Goal: Find specific page/section: Find specific page/section

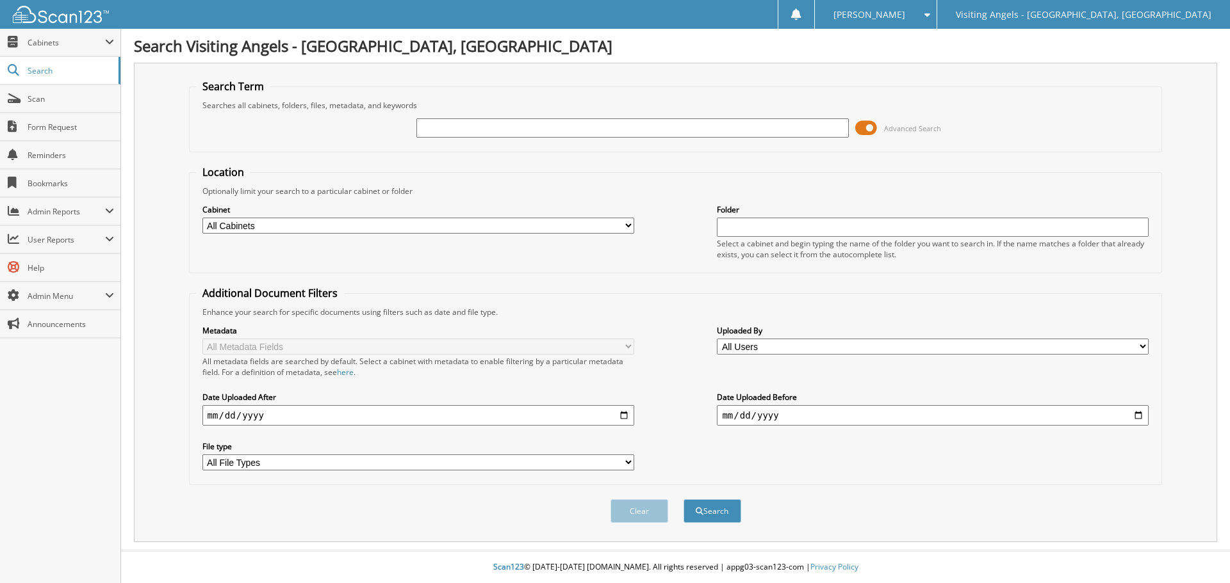
click at [438, 128] on input "text" at bounding box center [632, 127] width 432 height 19
type input "p"
drag, startPoint x: 461, startPoint y: 129, endPoint x: 362, endPoint y: 131, distance: 98.7
click at [362, 131] on div "pakona Advanced Search" at bounding box center [675, 128] width 959 height 35
type input "akpona"
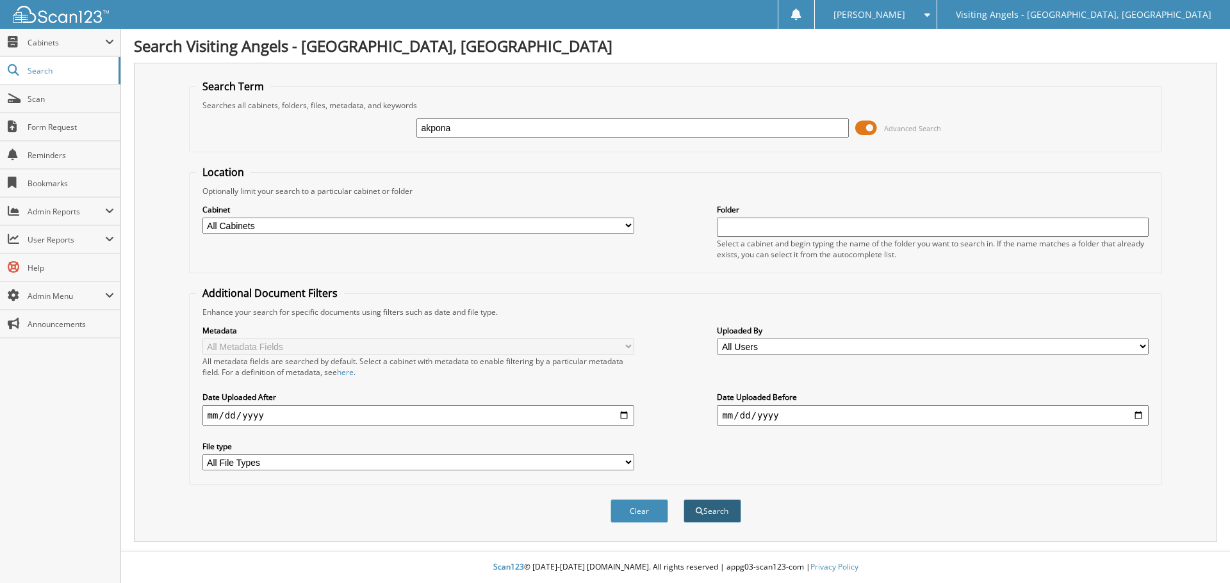
click at [719, 504] on button "Search" at bounding box center [712, 512] width 58 height 24
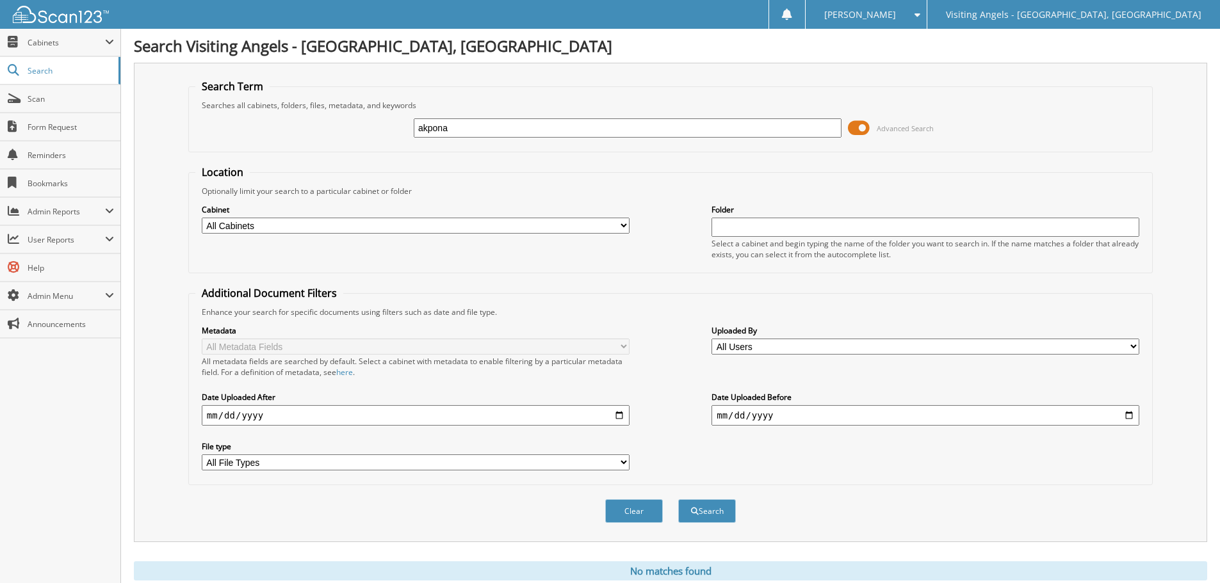
scroll to position [43, 0]
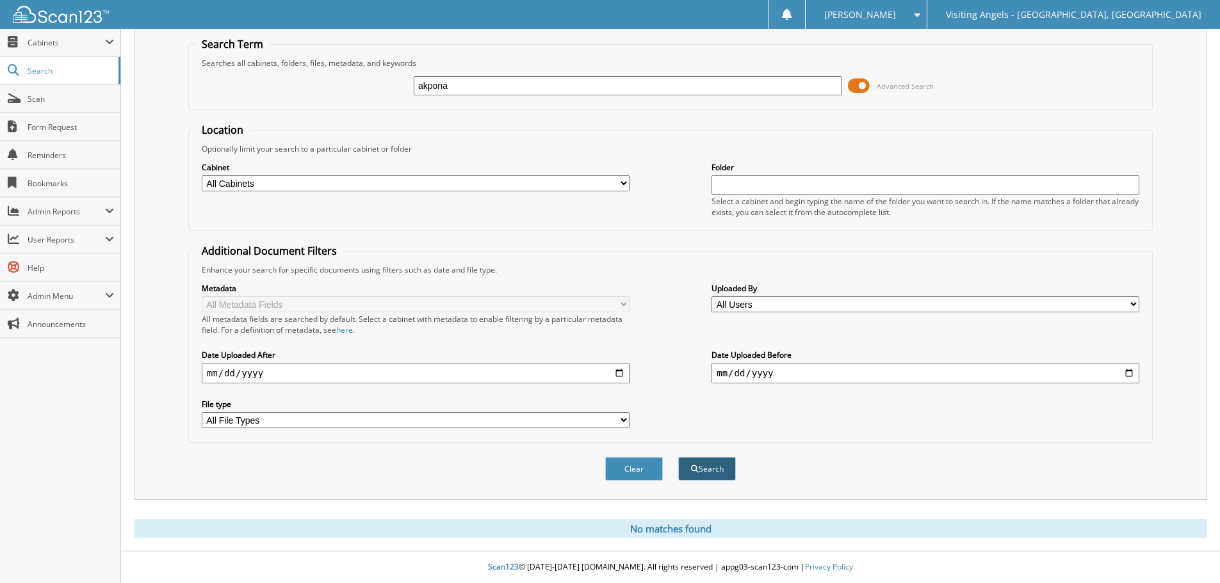
click at [708, 471] on button "Search" at bounding box center [707, 469] width 58 height 24
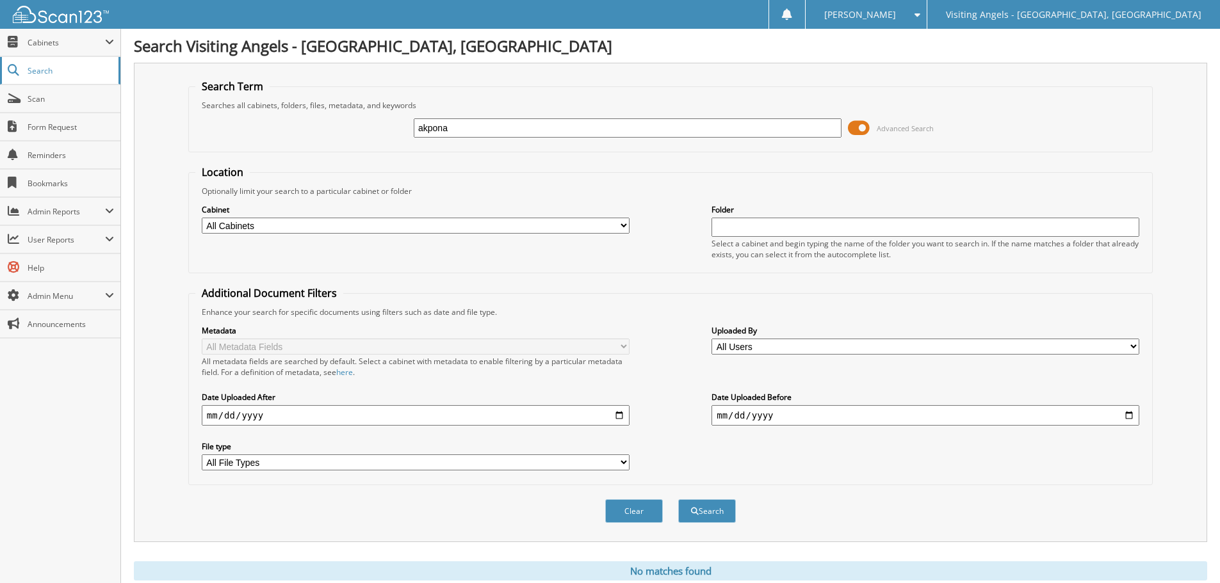
click at [31, 68] on span "Search" at bounding box center [70, 70] width 85 height 11
